Goal: Task Accomplishment & Management: Use online tool/utility

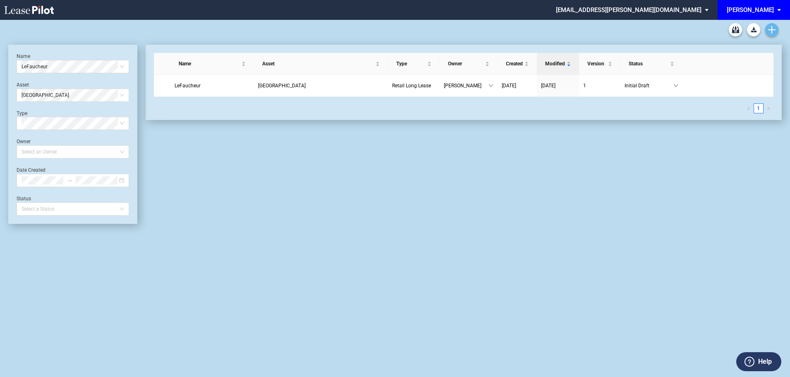
click at [772, 27] on icon "Create new document" at bounding box center [771, 29] width 7 height 7
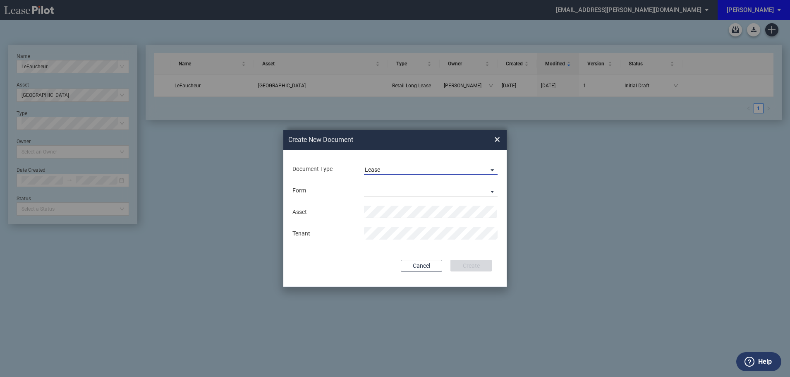
click at [397, 166] on span "Lease" at bounding box center [424, 170] width 119 height 8
click at [392, 171] on md-option "Lease" at bounding box center [431, 170] width 147 height 20
click at [394, 189] on md-select "Retail Long Lease Retail Short Lease" at bounding box center [431, 190] width 134 height 12
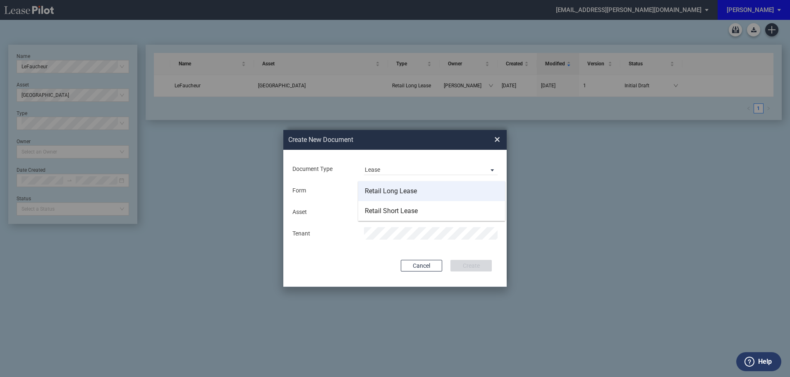
click at [387, 190] on div "Retail Long Lease" at bounding box center [391, 190] width 52 height 9
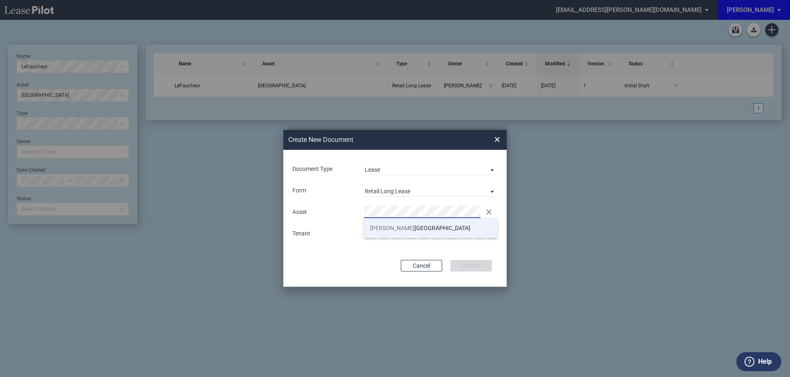
click at [380, 230] on span "Moul" at bounding box center [392, 228] width 44 height 7
click at [475, 266] on button "Create" at bounding box center [470, 266] width 41 height 12
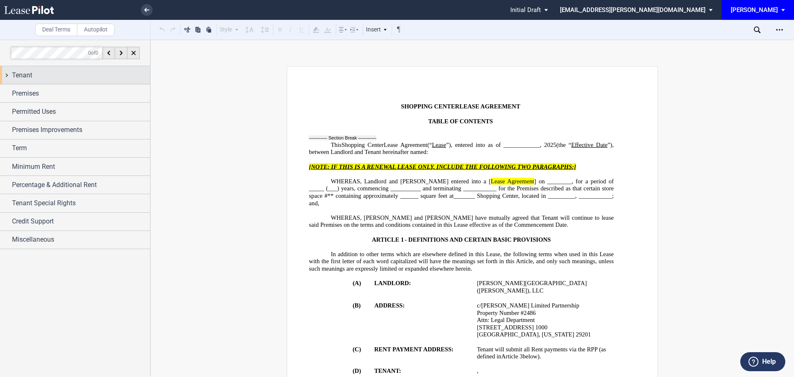
click at [45, 77] on div "Tenant" at bounding box center [81, 75] width 138 height 10
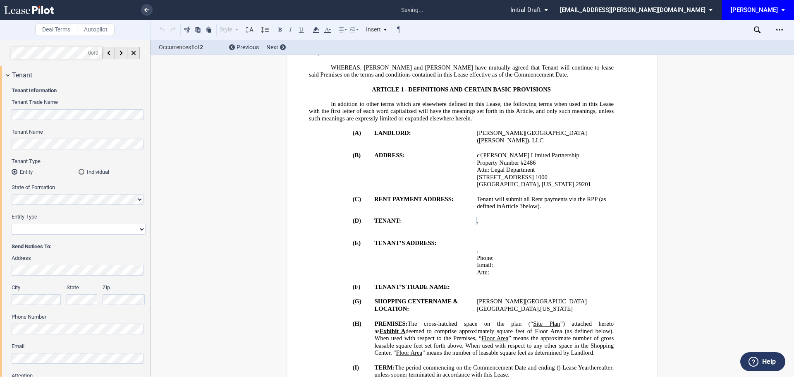
scroll to position [174, 0]
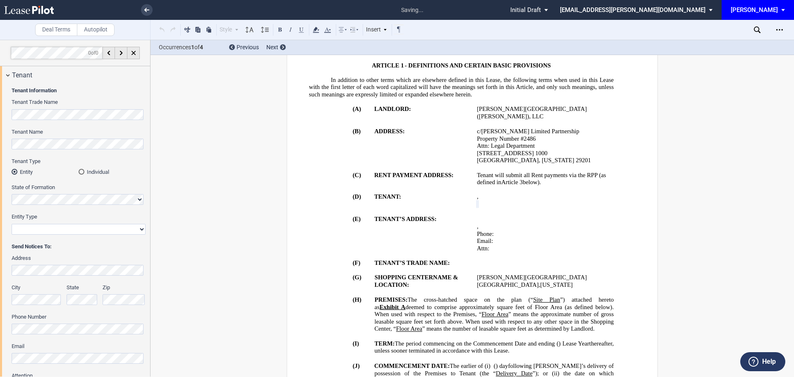
click at [30, 228] on select "Corporation Limited Liability Company General Partnership Limited Partnership O…" at bounding box center [79, 229] width 134 height 11
select select "limited liability company"
click at [12, 224] on select "Corporation Limited Liability Company General Partnership Limited Partnership O…" at bounding box center [79, 229] width 134 height 11
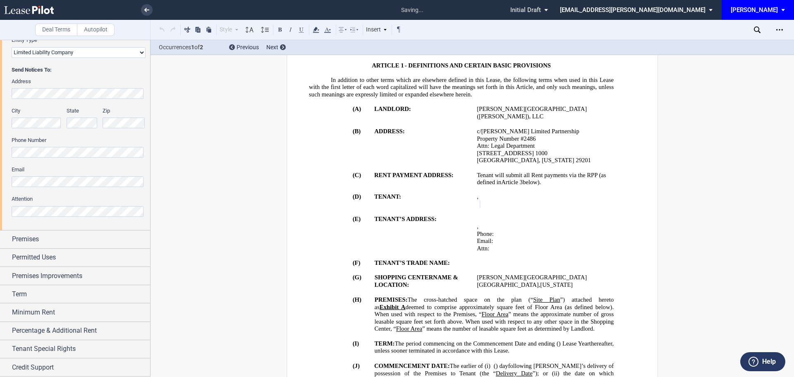
scroll to position [195, 0]
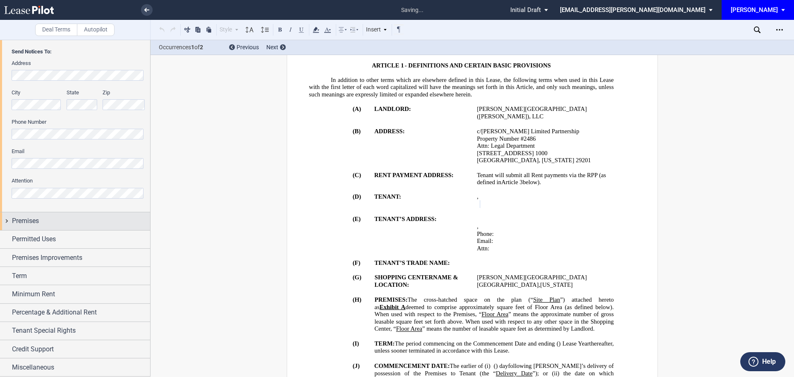
click at [27, 217] on span "Premises" at bounding box center [25, 221] width 27 height 10
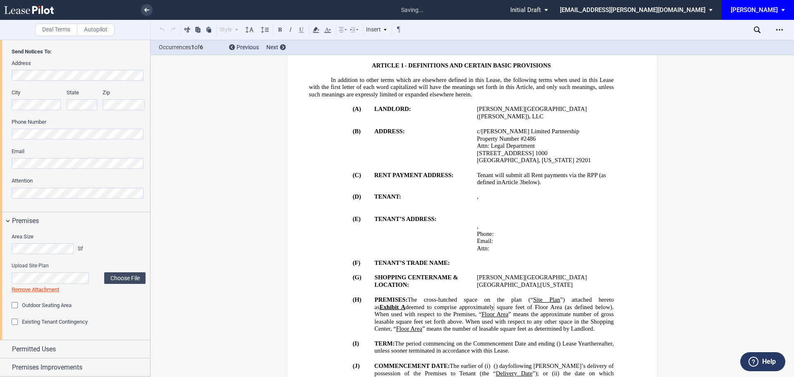
click at [96, 302] on div "Outdoor Seating Area" at bounding box center [79, 305] width 134 height 8
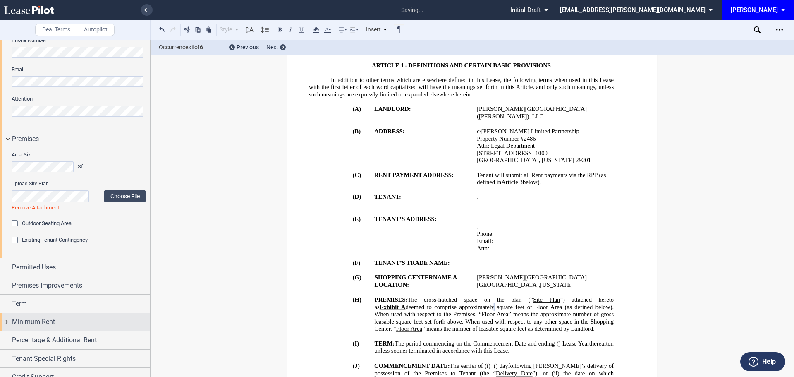
scroll to position [277, 0]
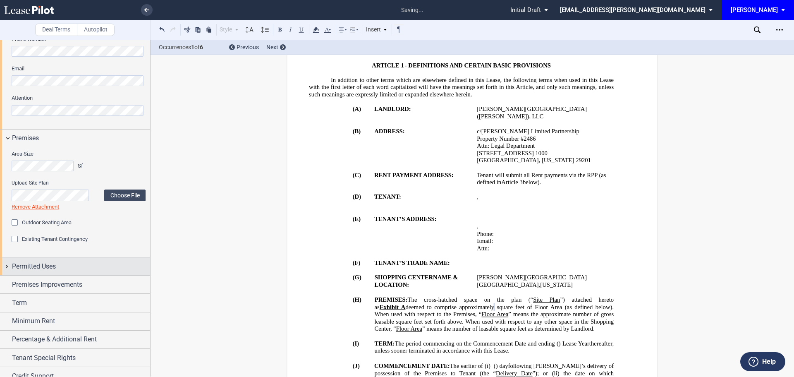
click at [40, 270] on span "Permitted Uses" at bounding box center [34, 266] width 44 height 10
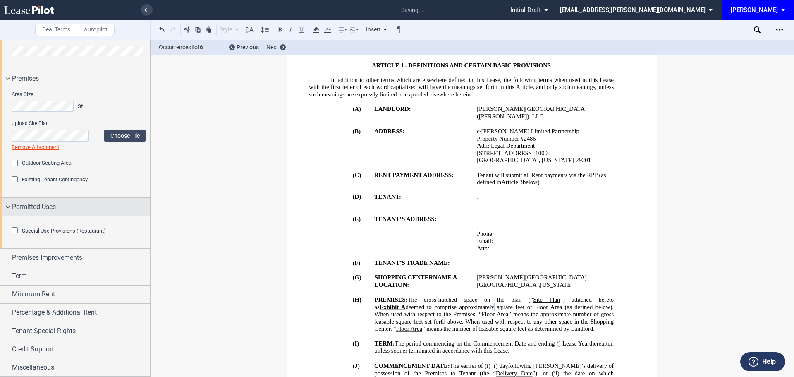
scroll to position [383, 0]
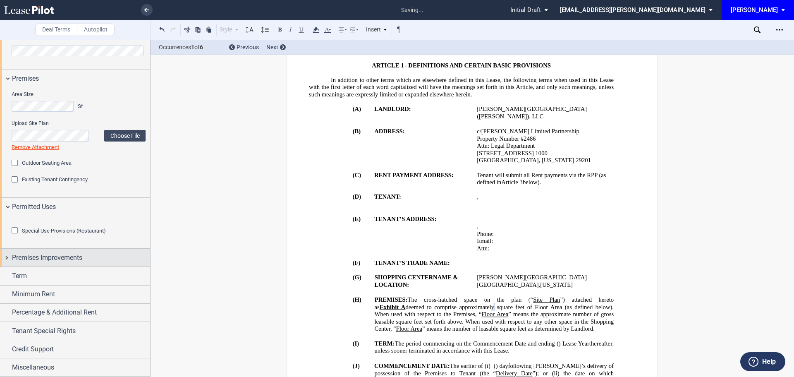
click at [67, 258] on span "Premises Improvements" at bounding box center [47, 258] width 70 height 10
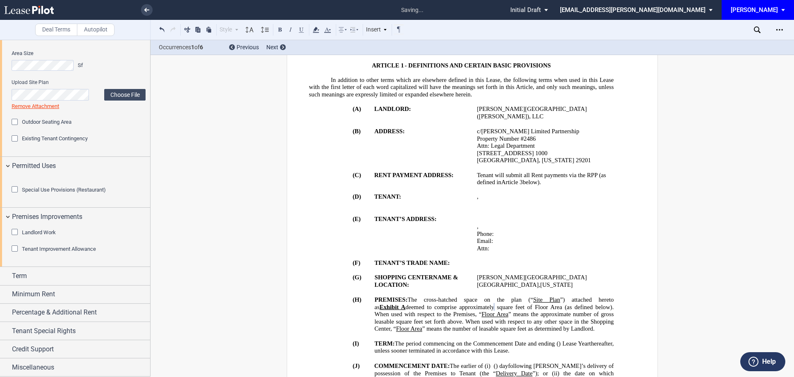
click at [15, 253] on div "Tenant Improvement Allowance" at bounding box center [16, 249] width 8 height 8
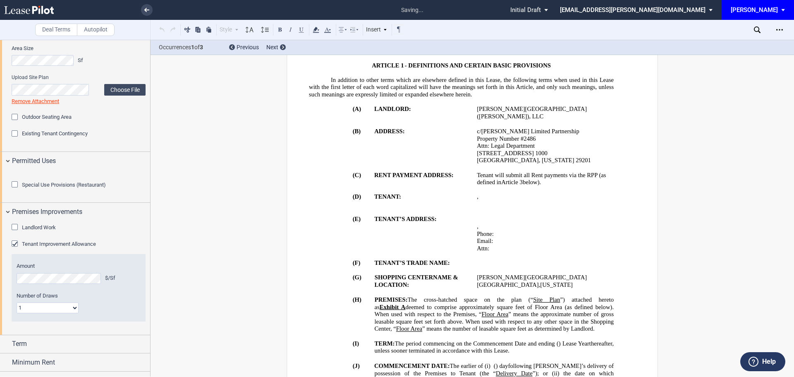
scroll to position [1264, 0]
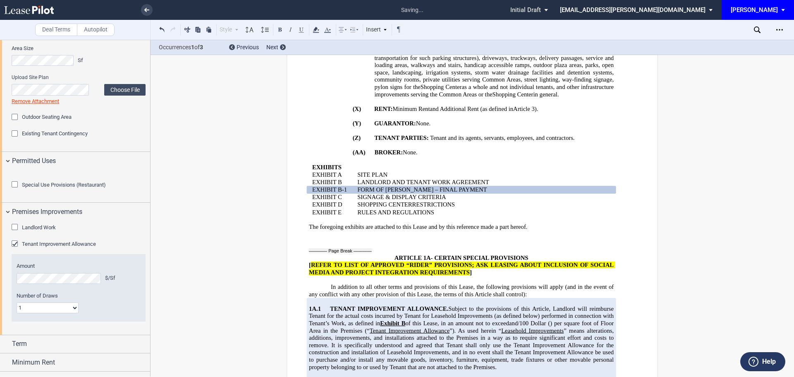
click at [74, 313] on select "1 Multiple" at bounding box center [48, 307] width 62 height 11
select select "multiple"
click at [17, 313] on select "1 Multiple" at bounding box center [48, 307] width 62 height 11
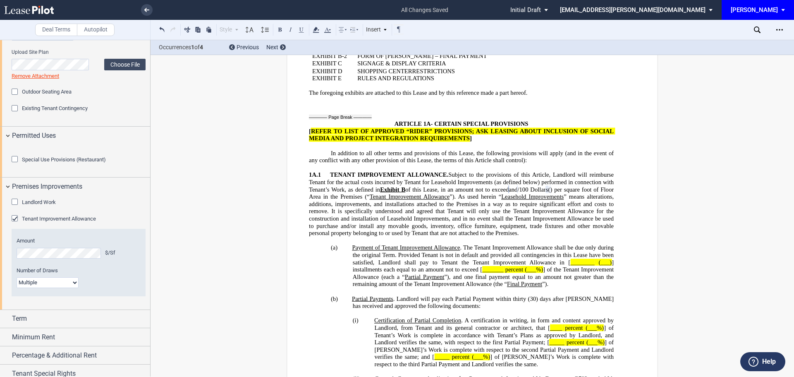
scroll to position [497, 0]
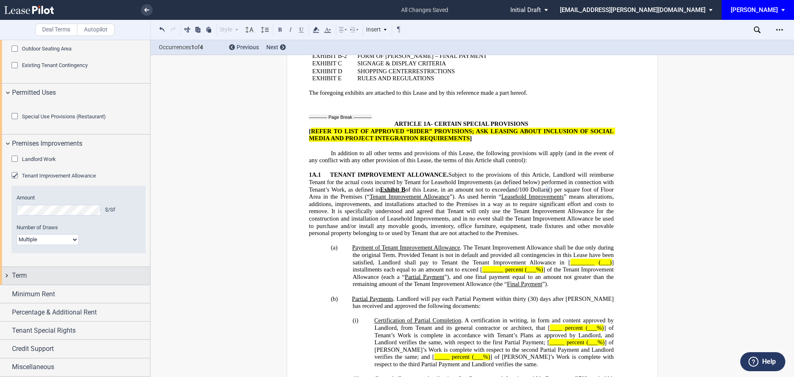
click at [19, 279] on span "Term" at bounding box center [19, 275] width 15 height 10
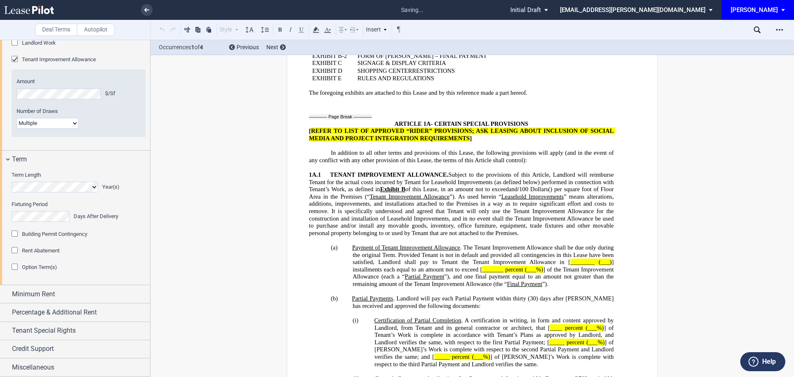
scroll to position [320, 0]
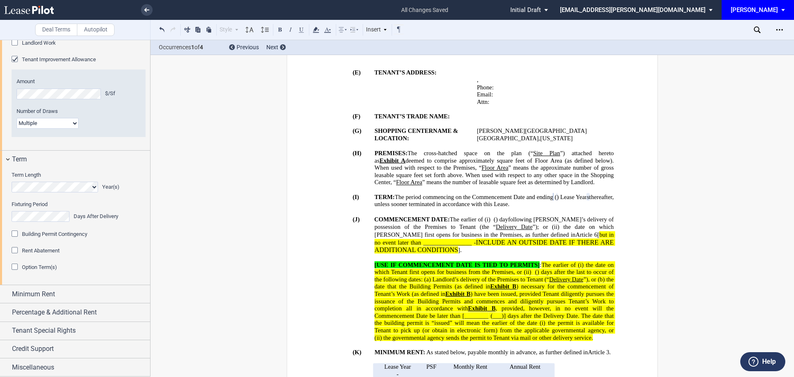
drag, startPoint x: 16, startPoint y: 299, endPoint x: 727, endPoint y: 370, distance: 715.1
click at [16, 272] on div "Option Term(s)" at bounding box center [16, 267] width 8 height 8
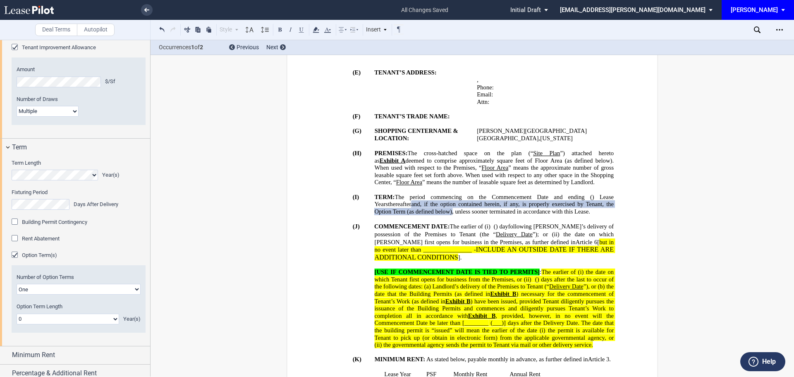
scroll to position [686, 0]
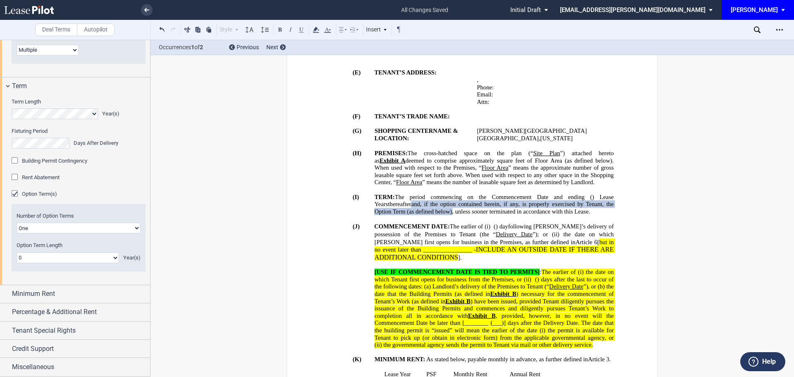
click at [49, 260] on select "0 1 2 3 4 5 6 7 8 9 10 11 12 13 14 15 16 17 18 19 20" at bounding box center [68, 257] width 103 height 11
select select "number:5"
click at [17, 252] on select "0 1 2 3 4 5 6 7 8 9 10 11 12 13 14 15 16 17 18 19 20" at bounding box center [68, 257] width 103 height 11
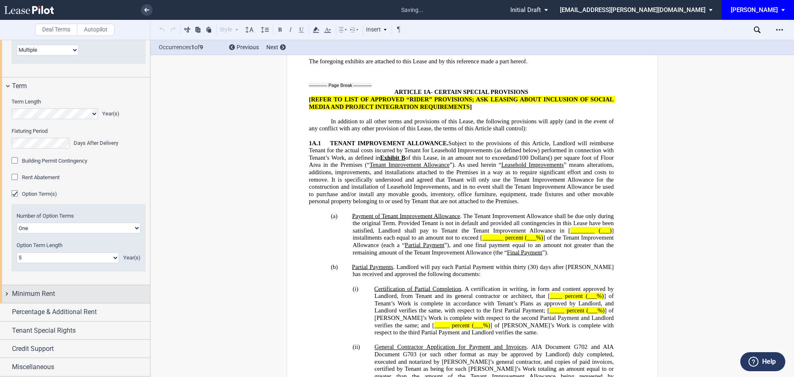
click at [52, 295] on span "Minimum Rent" at bounding box center [33, 294] width 43 height 10
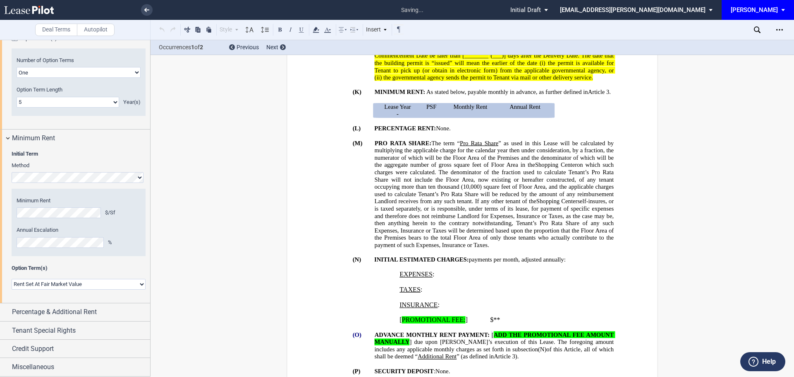
scroll to position [501, 0]
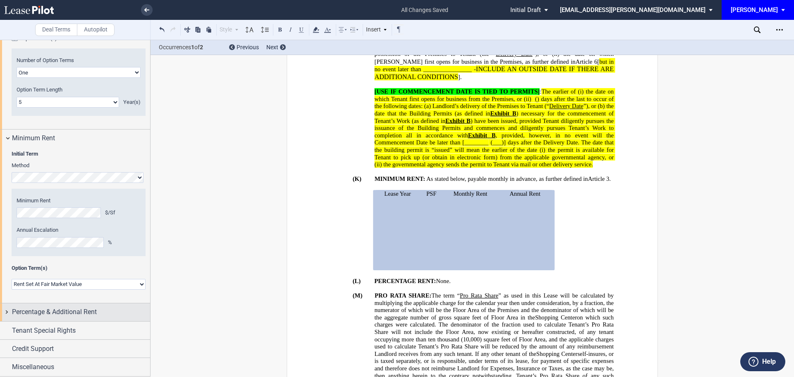
click at [74, 317] on span "Percentage & Additional Rent" at bounding box center [54, 312] width 85 height 10
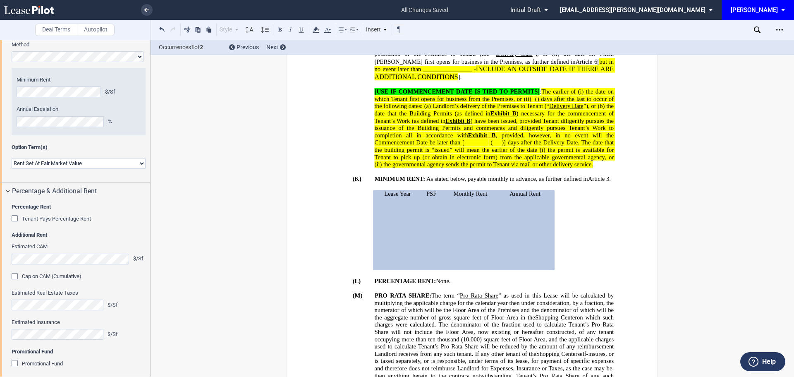
scroll to position [924, 0]
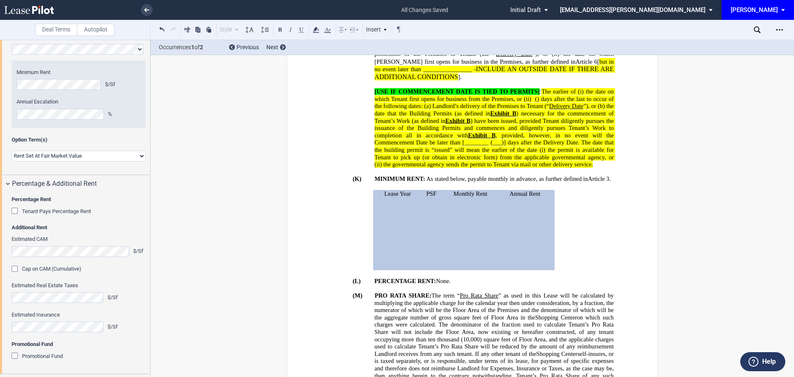
click at [17, 216] on div "Tenant Pays Percentage Rent" at bounding box center [16, 212] width 8 height 8
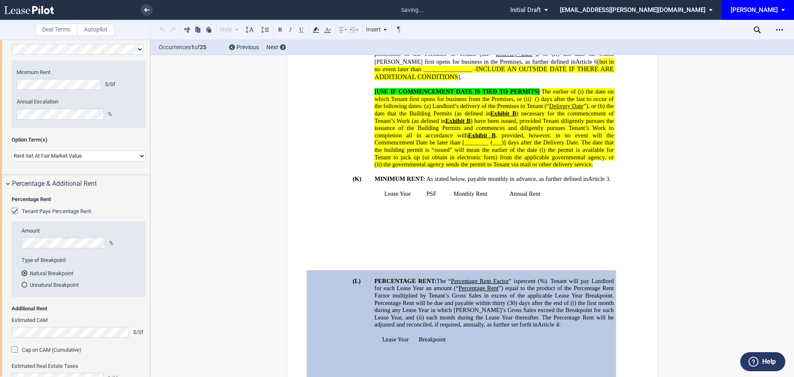
scroll to position [641, 0]
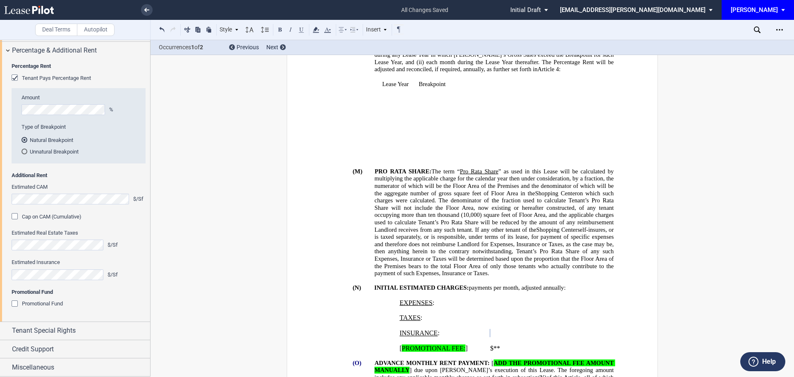
scroll to position [765, 0]
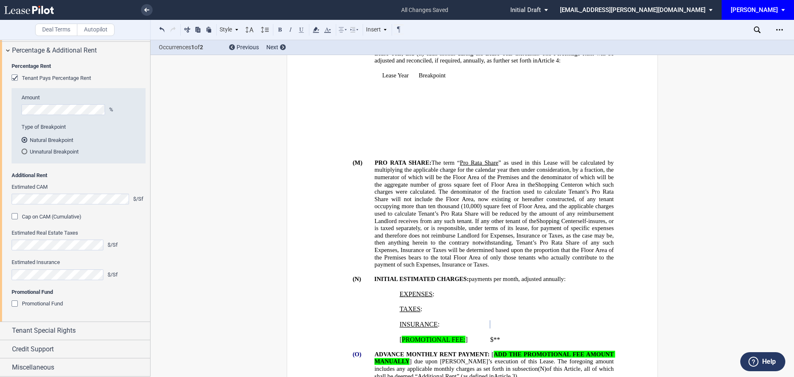
drag, startPoint x: 531, startPoint y: 318, endPoint x: 432, endPoint y: 318, distance: 99.7
click at [531, 328] on p "﻿" at bounding box center [544, 331] width 108 height 7
click at [60, 333] on span "Tenant Special Rights" at bounding box center [44, 330] width 64 height 10
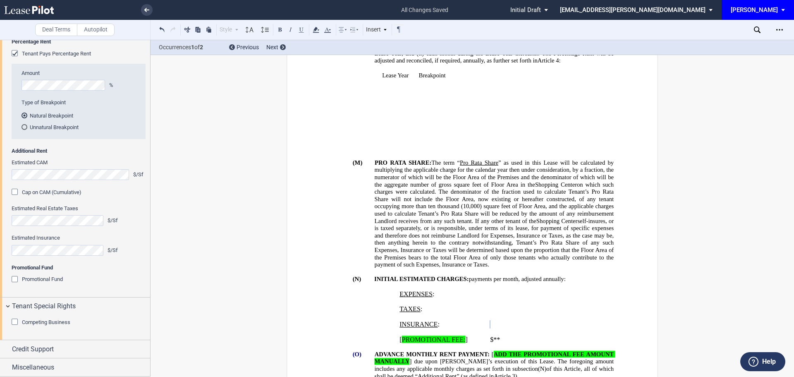
scroll to position [1128, 0]
click at [17, 321] on div "Competing Business" at bounding box center [16, 322] width 8 height 8
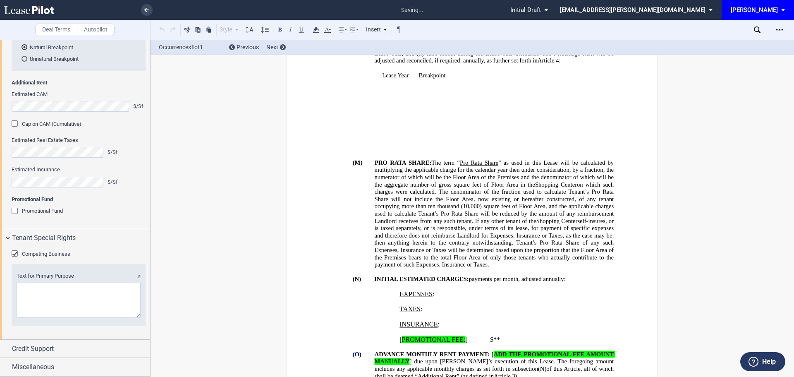
scroll to position [3553, 0]
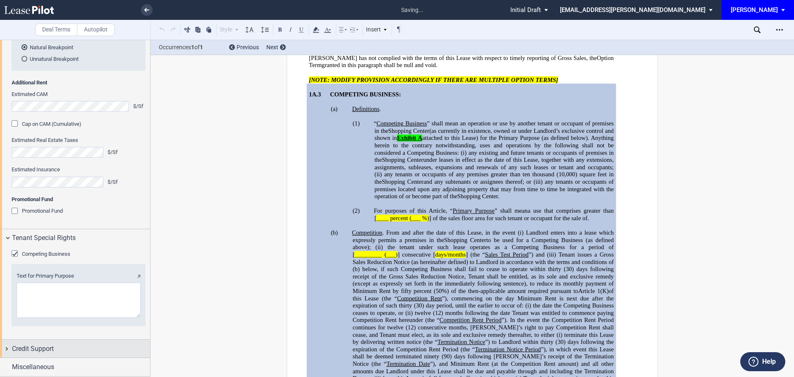
click at [29, 353] on span "Credit Support" at bounding box center [33, 349] width 42 height 10
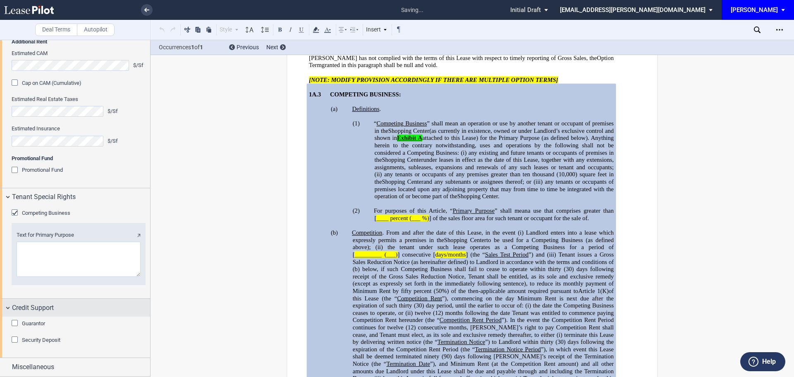
scroll to position [1236, 0]
click at [15, 322] on div "Guarantor" at bounding box center [16, 324] width 8 height 8
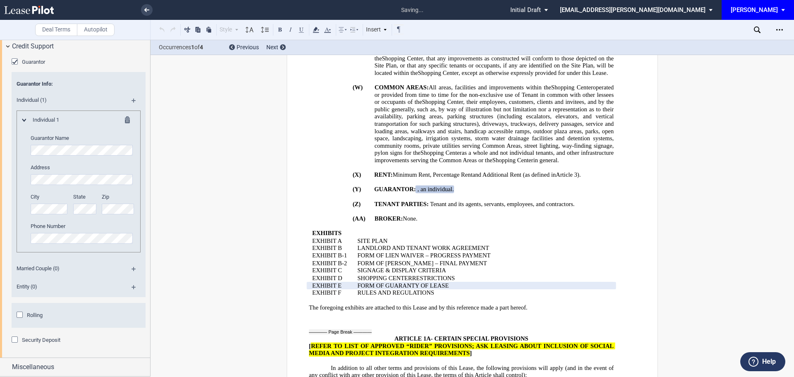
scroll to position [1498, 0]
click at [43, 369] on span "Miscellaneous" at bounding box center [33, 367] width 42 height 10
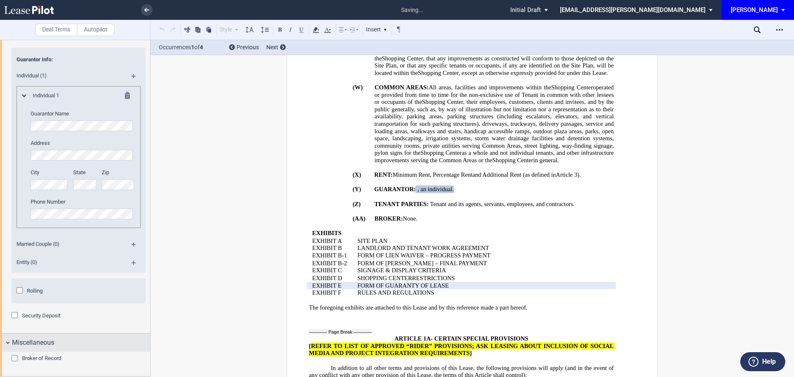
click at [46, 347] on span "Miscellaneous" at bounding box center [33, 342] width 42 height 10
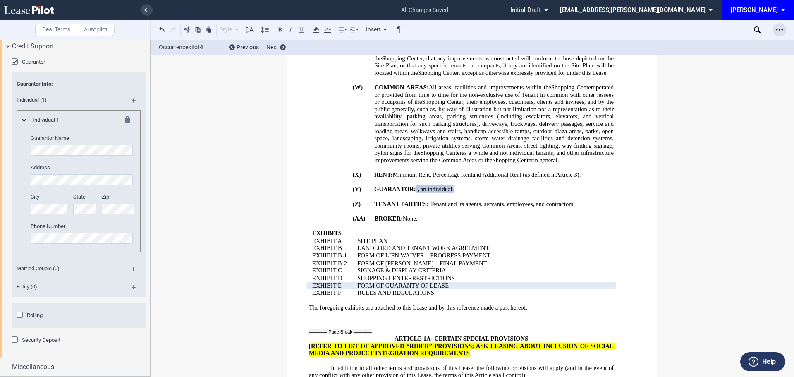
click at [779, 27] on icon "Open Lease options menu" at bounding box center [779, 29] width 7 height 7
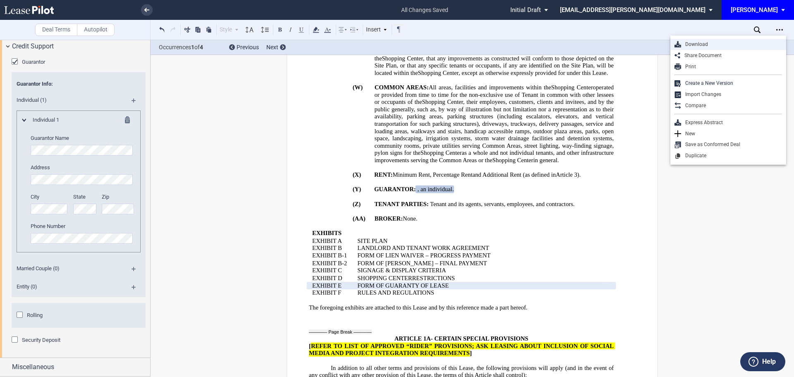
click at [711, 43] on div "Download" at bounding box center [731, 44] width 101 height 7
